Goal: Information Seeking & Learning: Learn about a topic

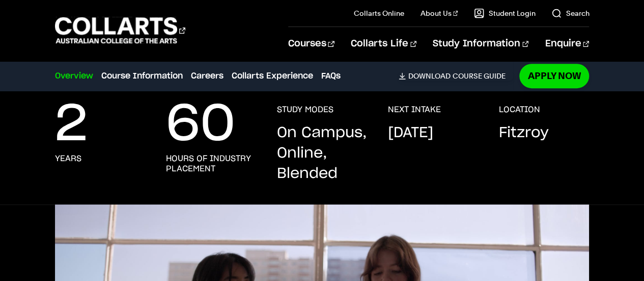
scroll to position [203, 0]
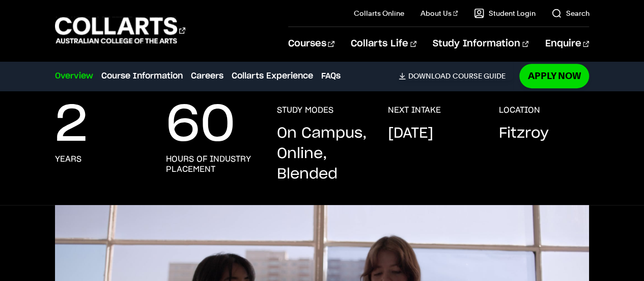
drag, startPoint x: 283, startPoint y: 132, endPoint x: 331, endPoint y: 168, distance: 59.7
click at [331, 168] on p "On Campus, Online, Blended" at bounding box center [322, 153] width 91 height 61
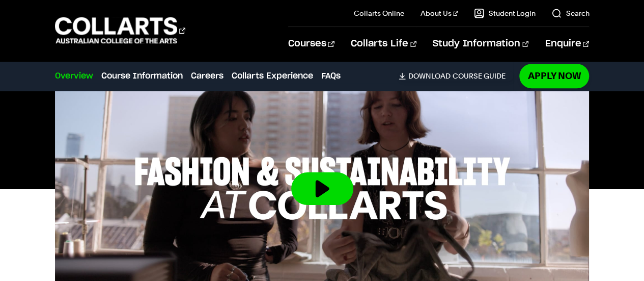
scroll to position [369, 0]
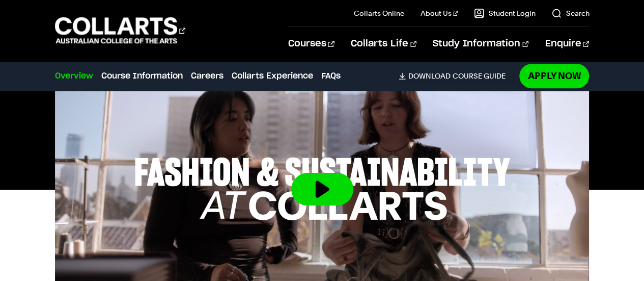
click at [329, 188] on button at bounding box center [322, 189] width 62 height 33
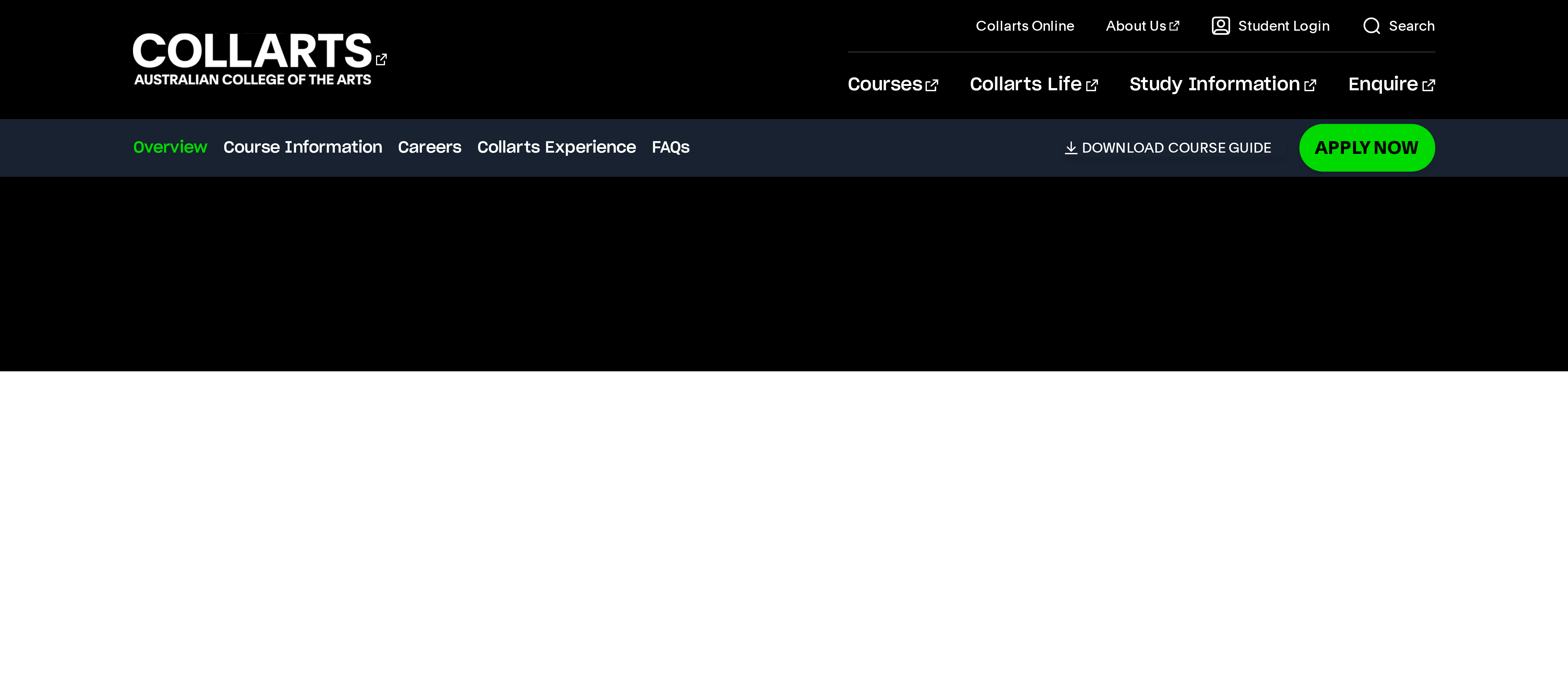
scroll to position [241, 0]
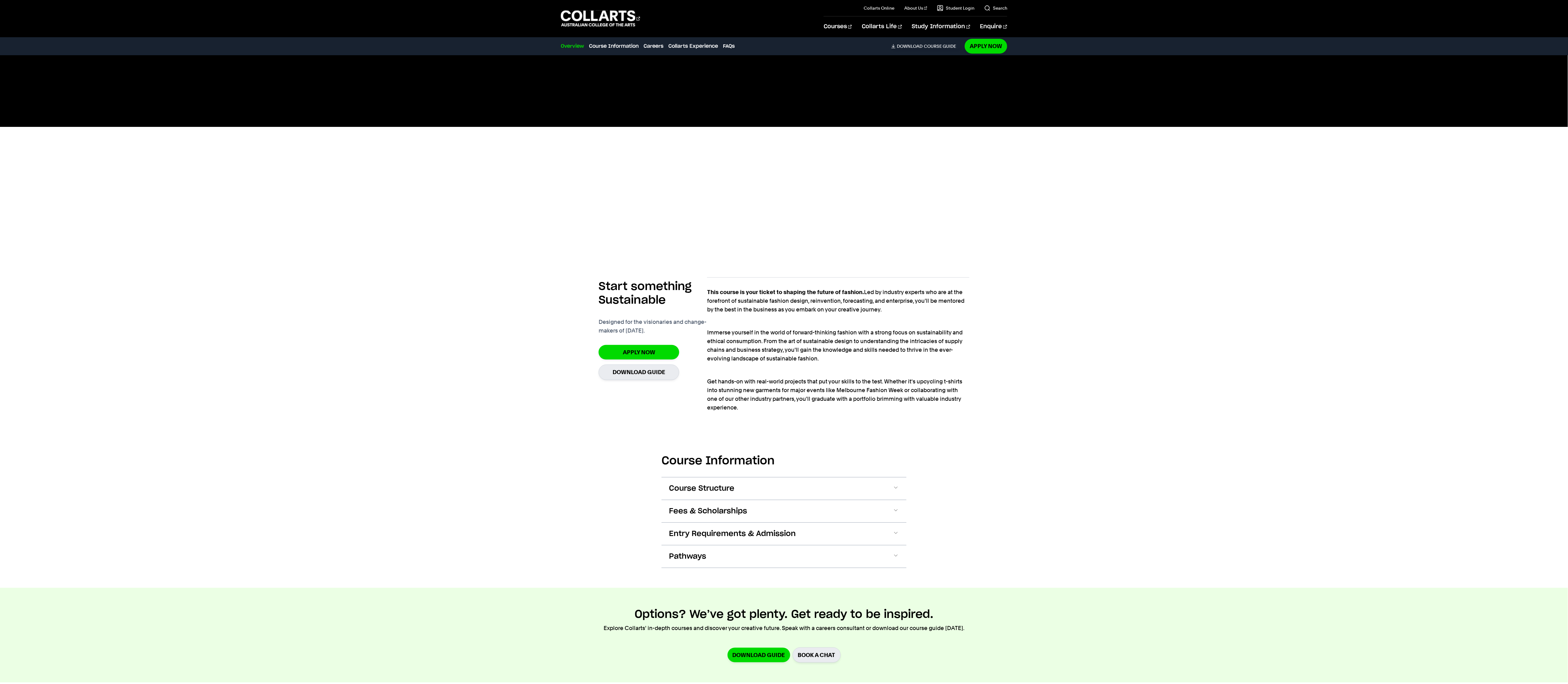
drag, startPoint x: 354, startPoint y: 1, endPoint x: 304, endPoint y: 461, distance: 462.7
click at [304, 171] on div "2 years 60 hours of industry placement STUDY MODES On Campus, Online, Blended N…" at bounding box center [784, 262] width 1568 height 651
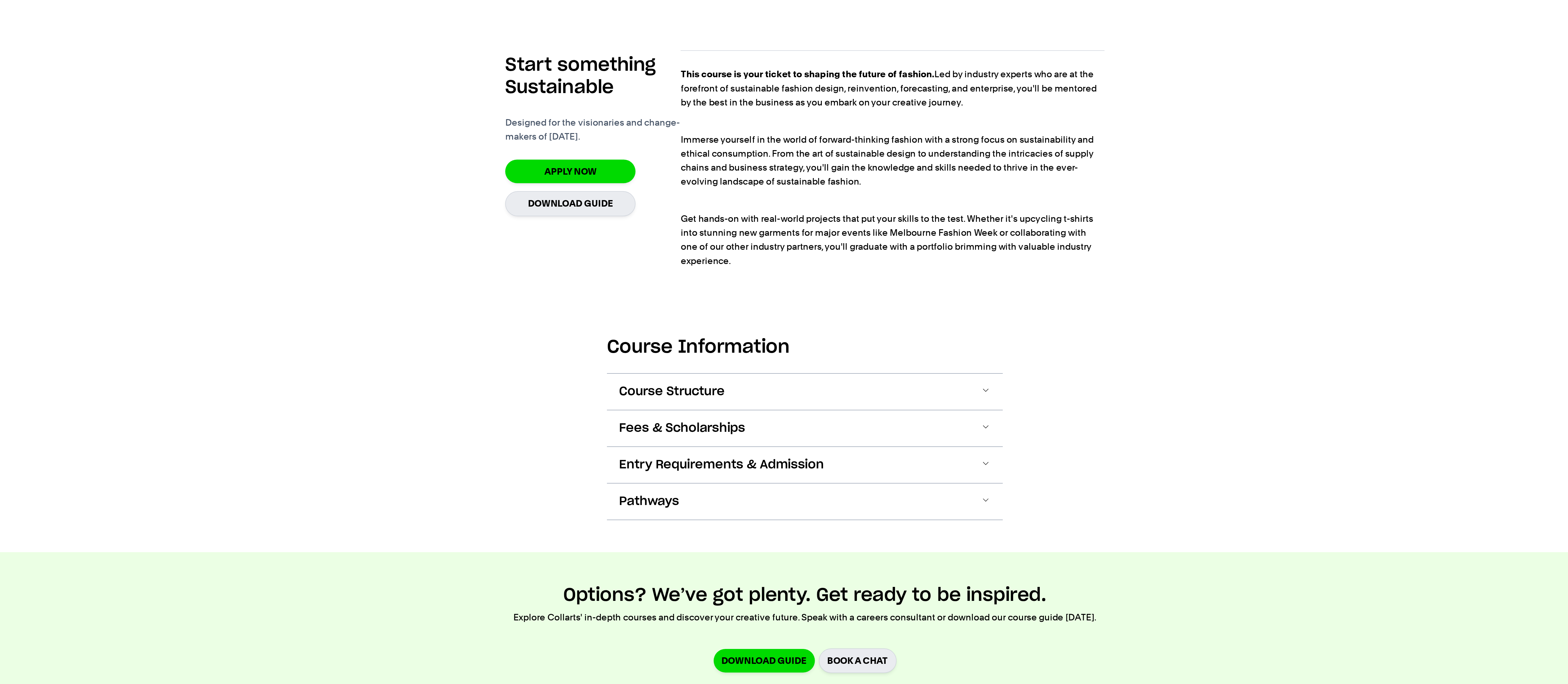
scroll to position [245, 0]
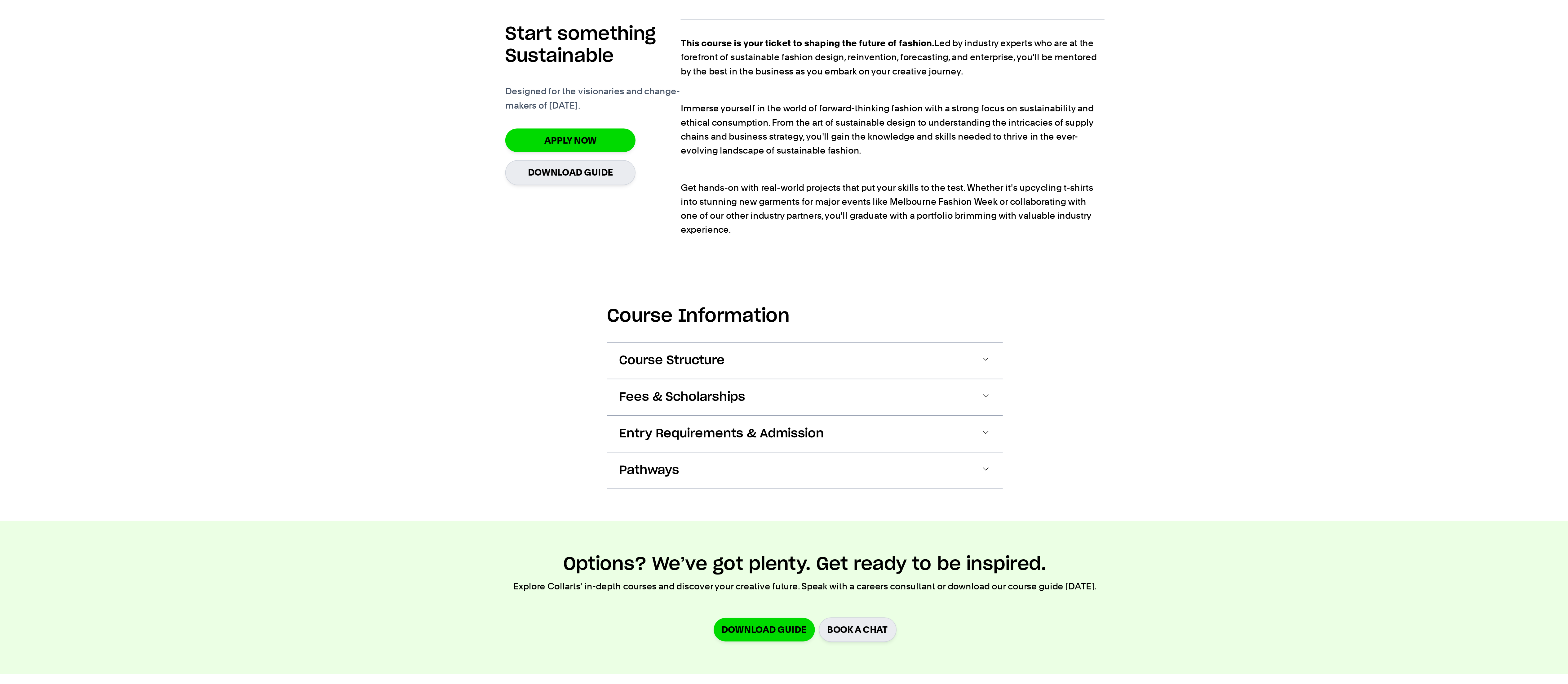
click at [392, 171] on span "Fees & Scholarships" at bounding box center [708, 506] width 78 height 10
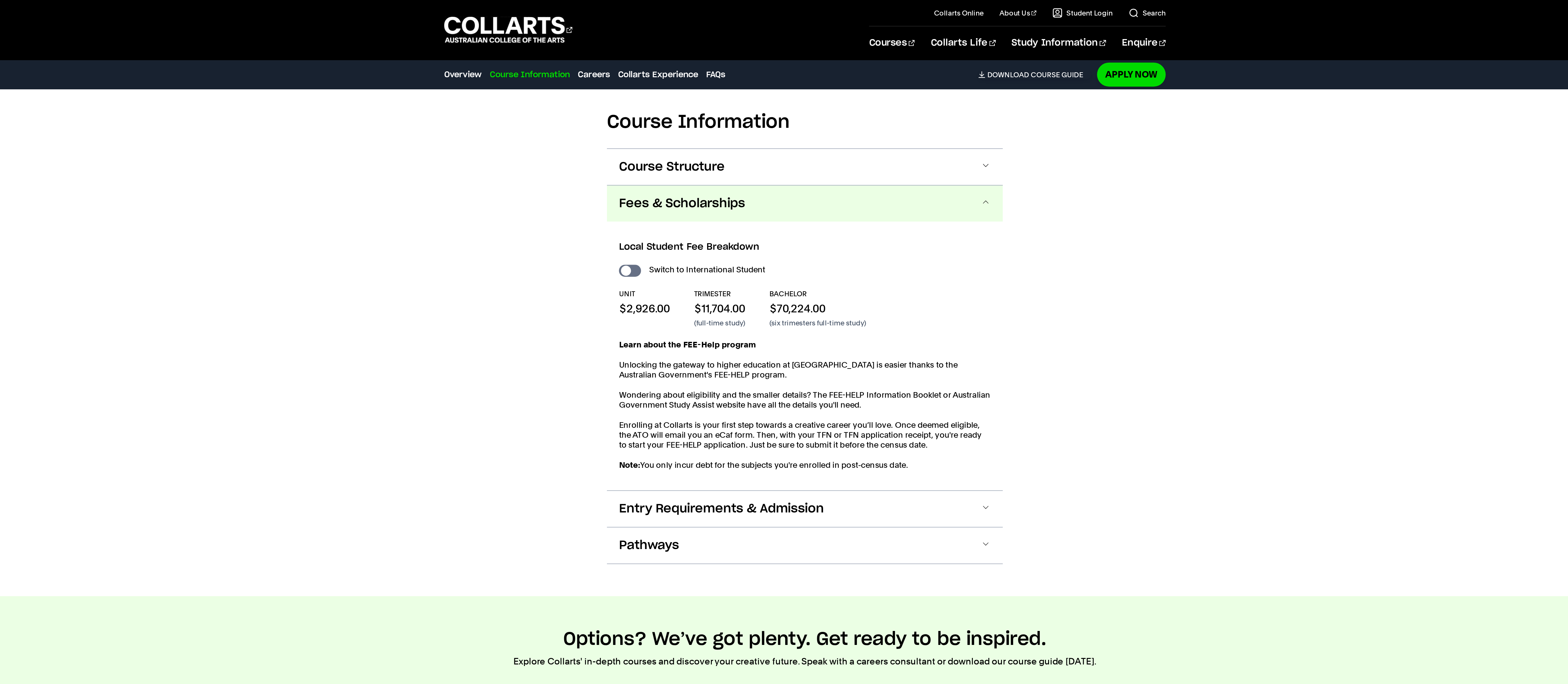
scroll to position [619, 0]
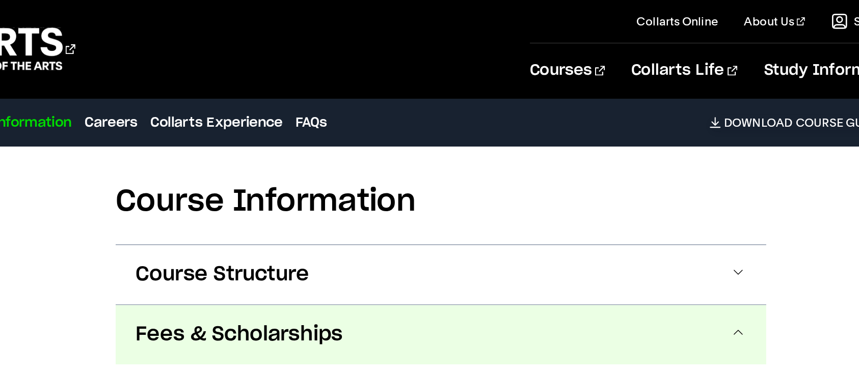
click at [559, 96] on section "Course Information Course Structure Bachelor of Design (Fashion & Sustainabilit…" at bounding box center [429, 336] width 402 height 540
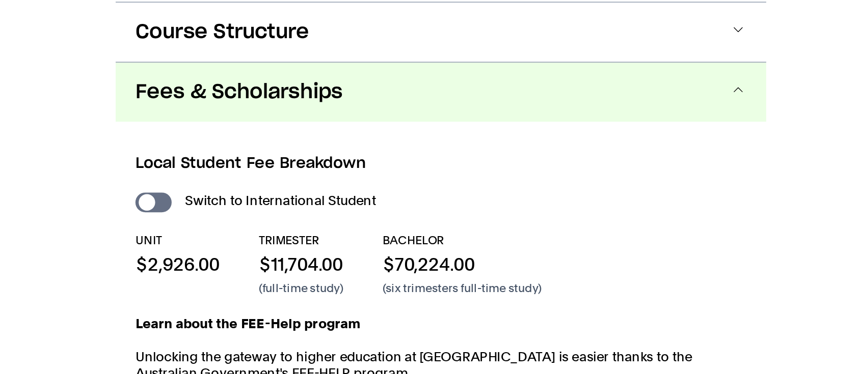
scroll to position [1043, 0]
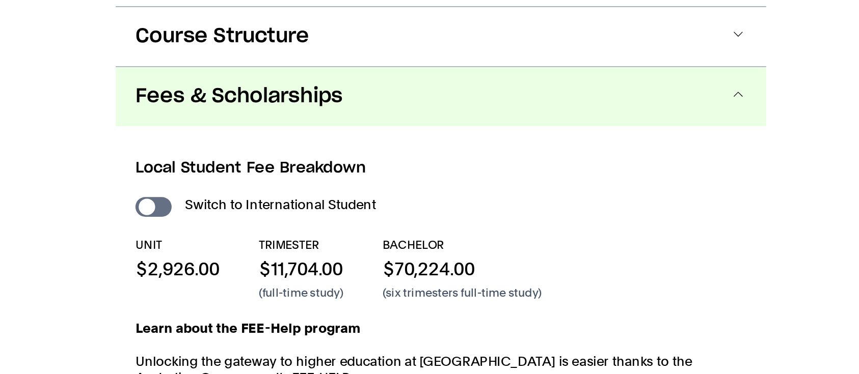
click at [571, 177] on button "Fees & Scholarships" at bounding box center [429, 180] width 402 height 37
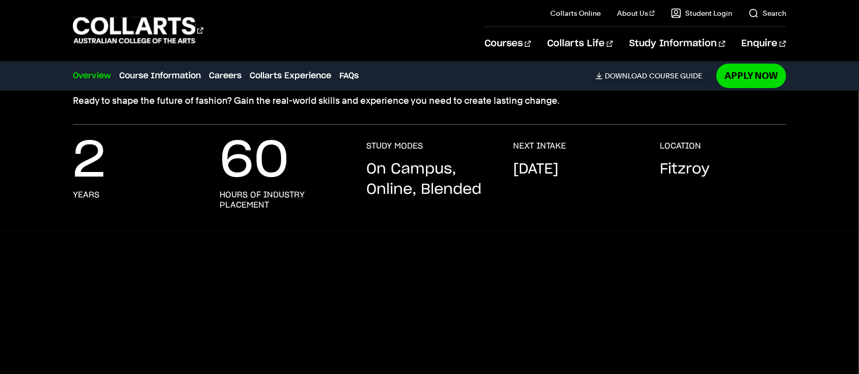
scroll to position [153, 0]
